Goal: Task Accomplishment & Management: Manage account settings

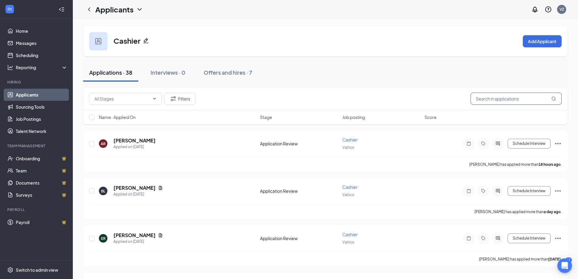
click at [494, 100] on input "text" at bounding box center [516, 99] width 91 height 12
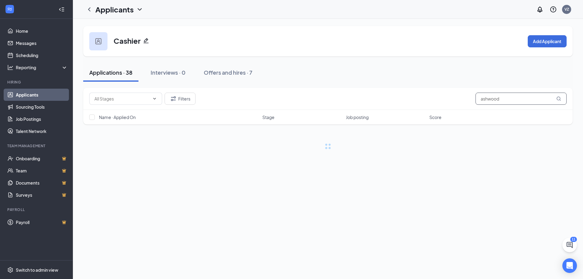
type input "ashwood"
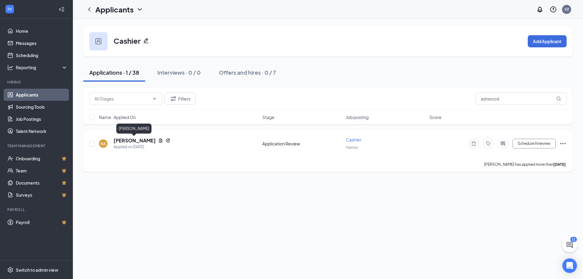
click at [126, 140] on h5 "[PERSON_NAME]" at bounding box center [135, 140] width 42 height 7
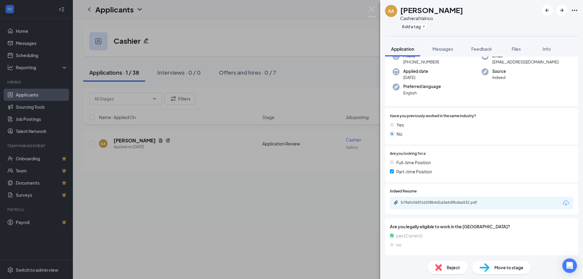
scroll to position [61, 0]
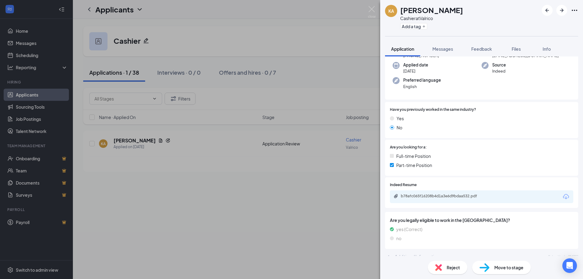
click at [414, 201] on div "b78afc065f16208b4d1a3e6d9bdaa532.pdf" at bounding box center [481, 196] width 183 height 13
click at [420, 198] on div "b78afc065f16208b4d1a3e6d9bdaa532.pdf" at bounding box center [443, 196] width 85 height 5
